Goal: Task Accomplishment & Management: Use online tool/utility

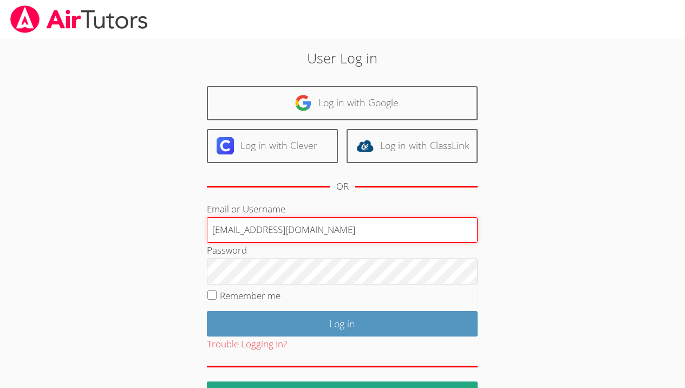
type input "francouriberheinbolt@gmail.com"
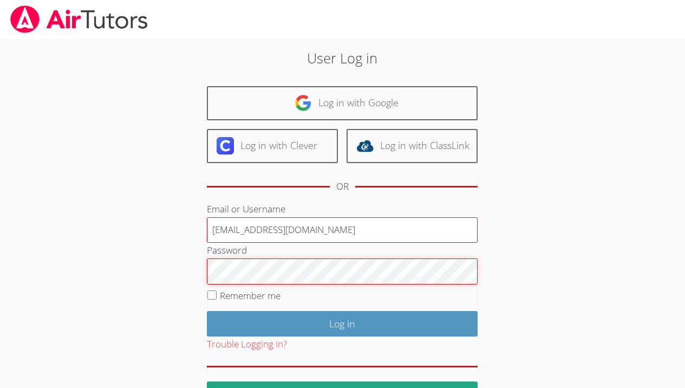
click at [207, 311] on input "Log in" at bounding box center [342, 323] width 271 height 25
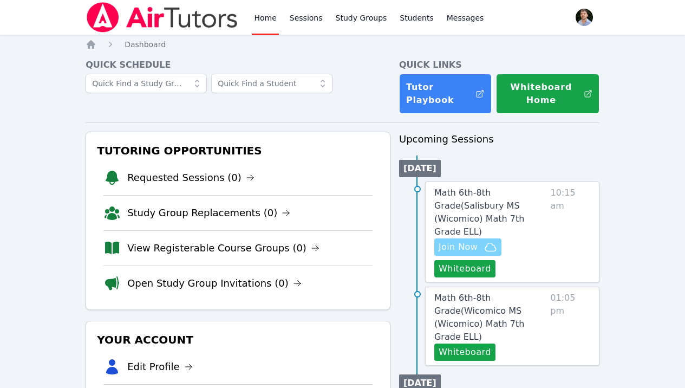
click at [478, 240] on button "Join Now" at bounding box center [467, 246] width 67 height 17
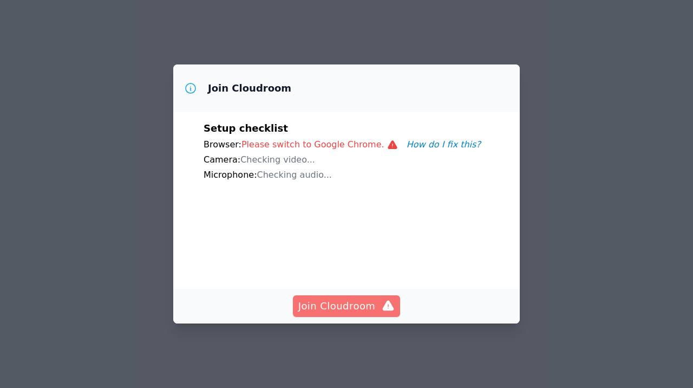
click at [359, 305] on span "Join Cloudroom" at bounding box center [346, 305] width 97 height 15
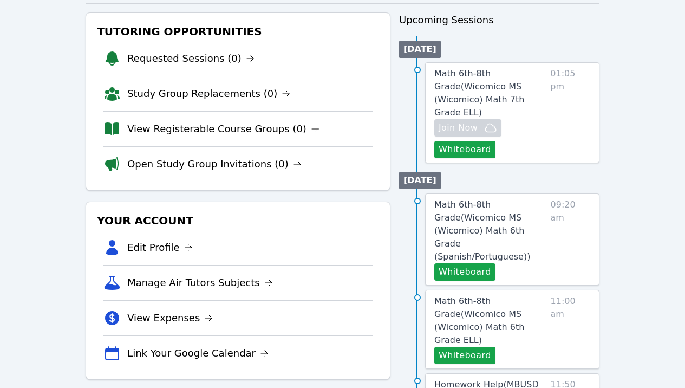
scroll to position [398, 0]
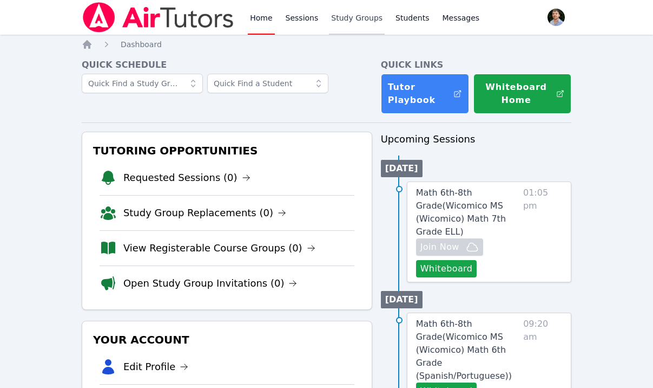
click at [359, 24] on link "Study Groups" at bounding box center [357, 17] width 56 height 35
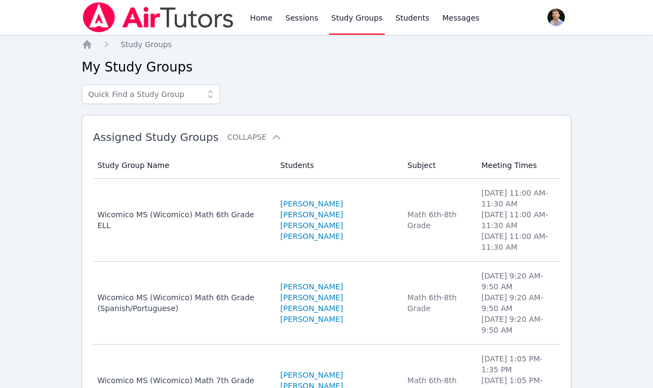
click at [158, 9] on img at bounding box center [158, 17] width 153 height 30
